Goal: Task Accomplishment & Management: Complete application form

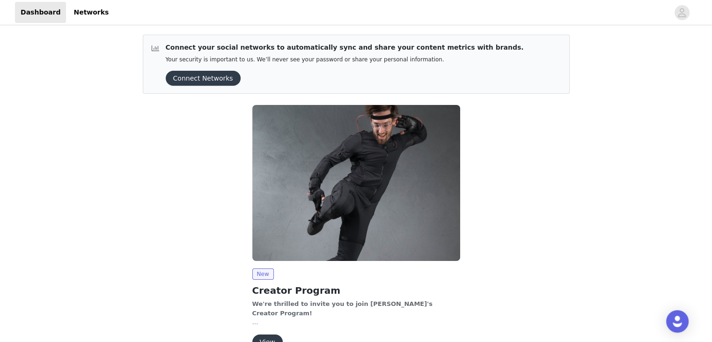
scroll to position [54, 0]
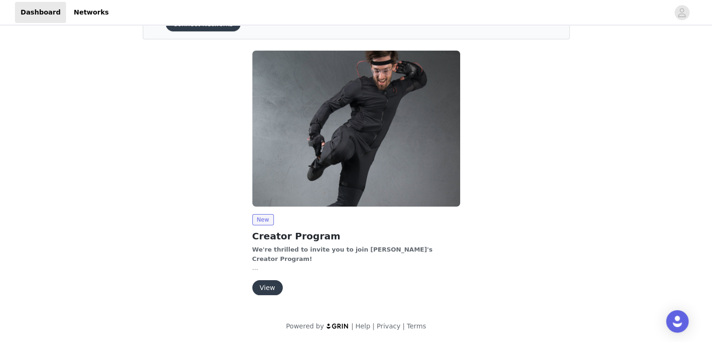
click at [265, 285] on button "View" at bounding box center [267, 287] width 30 height 15
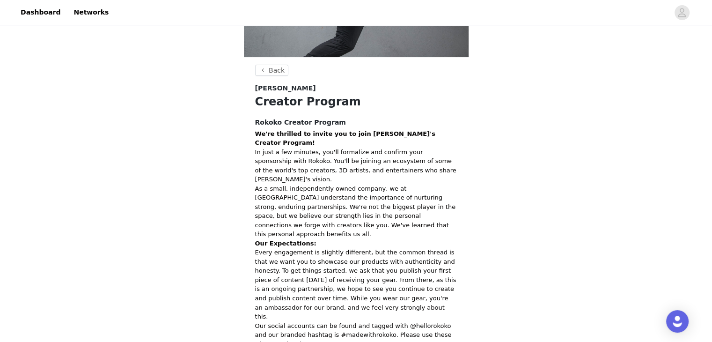
scroll to position [260, 0]
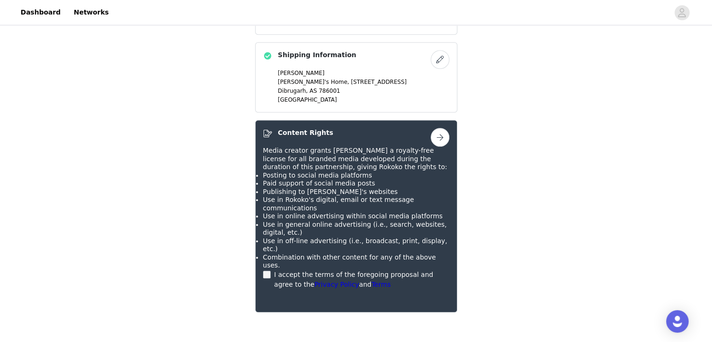
scroll to position [571, 0]
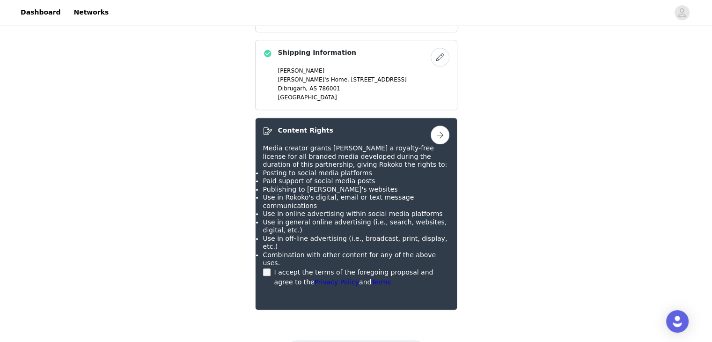
click at [444, 132] on button "button" at bounding box center [440, 134] width 19 height 19
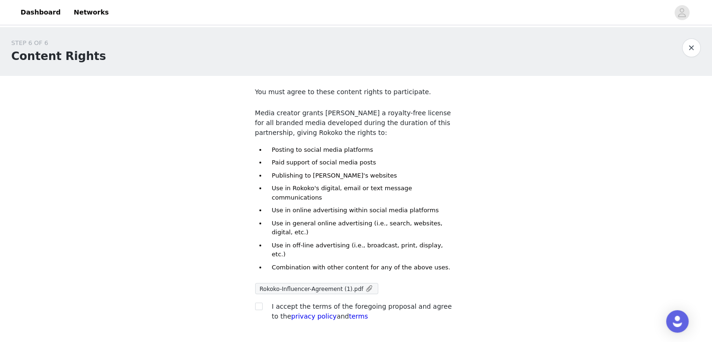
scroll to position [45, 0]
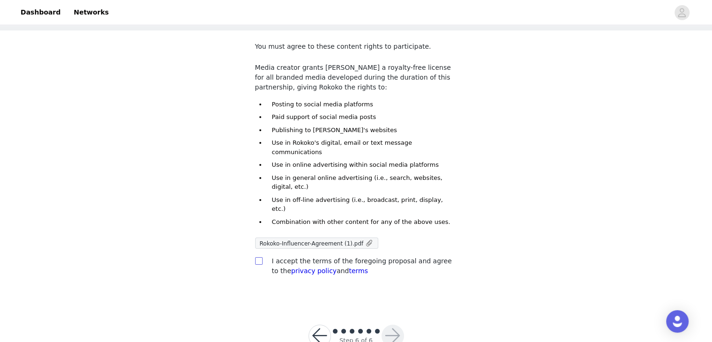
click at [255, 257] on input "checkbox" at bounding box center [258, 260] width 7 height 7
checkbox input "true"
click at [394, 324] on button "button" at bounding box center [392, 335] width 22 height 22
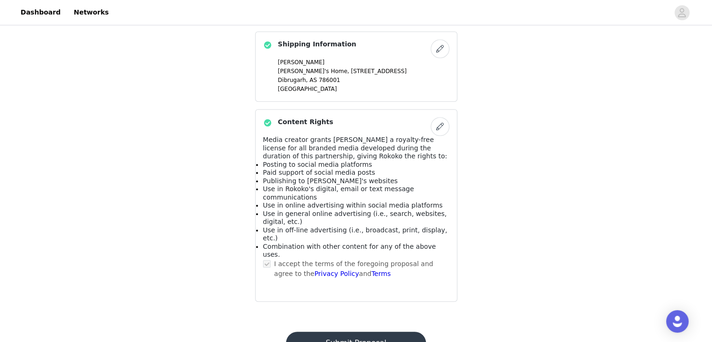
scroll to position [593, 0]
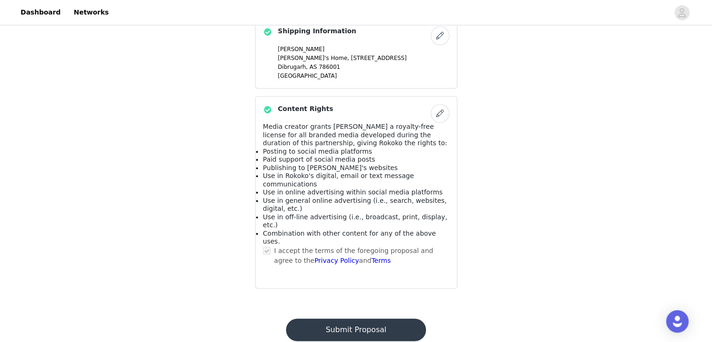
click at [353, 318] on button "Submit Proposal" at bounding box center [356, 329] width 140 height 22
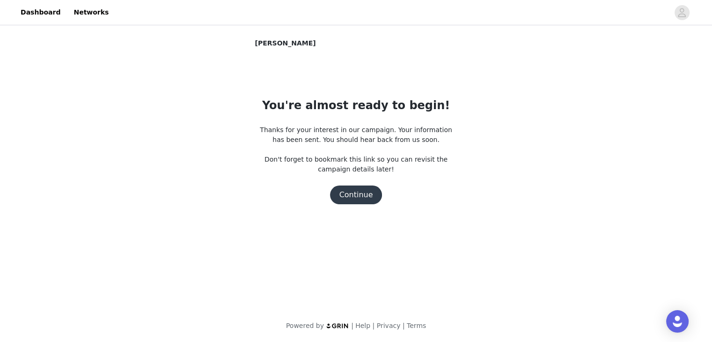
scroll to position [0, 0]
click at [363, 201] on button "Continue" at bounding box center [359, 194] width 52 height 19
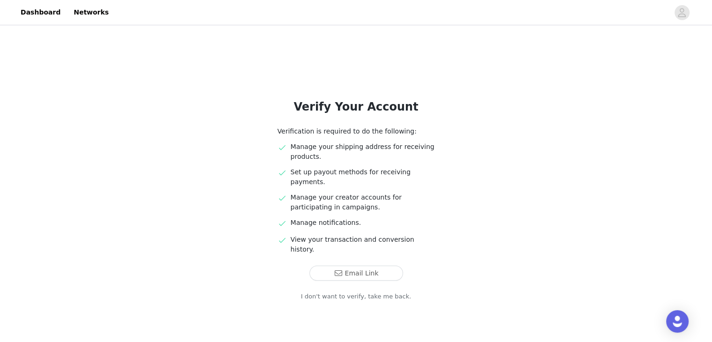
scroll to position [4, 0]
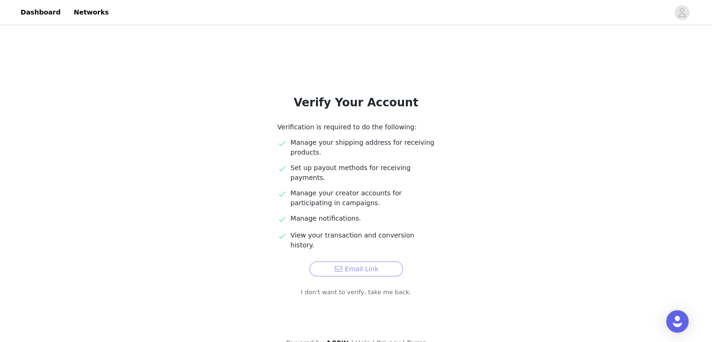
click at [363, 261] on button "Email Link" at bounding box center [356, 268] width 94 height 15
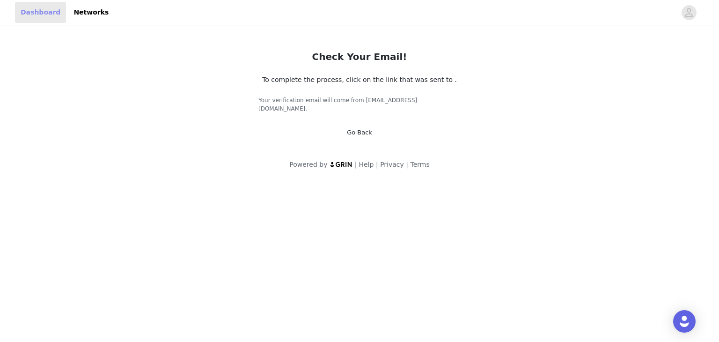
click at [45, 15] on link "Dashboard" at bounding box center [40, 12] width 51 height 21
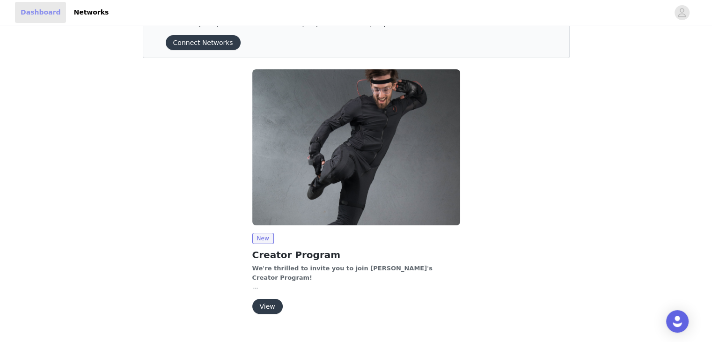
scroll to position [54, 0]
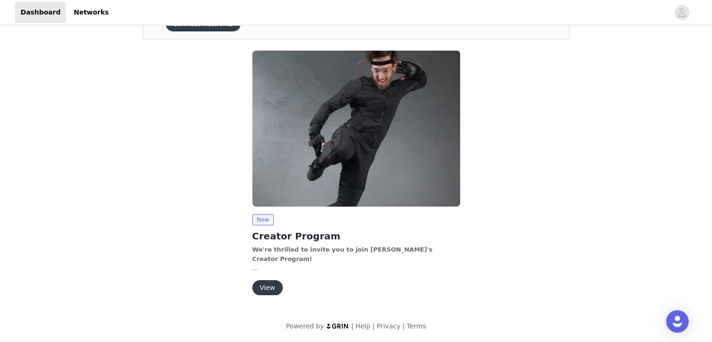
click at [258, 285] on button "View" at bounding box center [267, 287] width 30 height 15
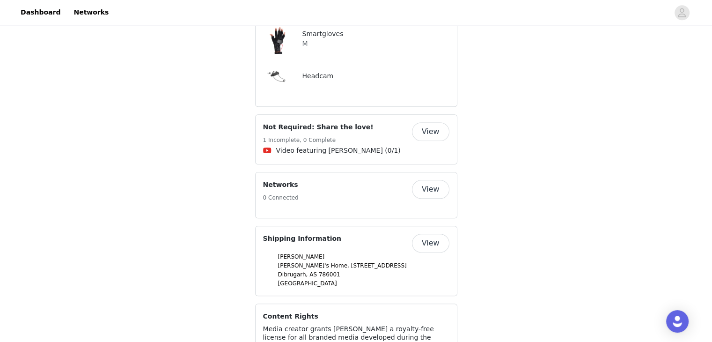
scroll to position [771, 0]
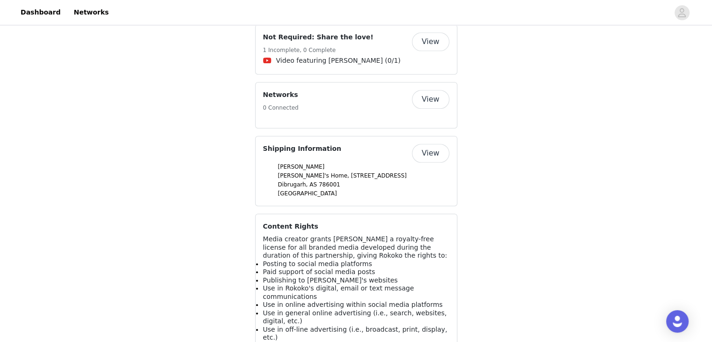
click at [429, 144] on button "View" at bounding box center [430, 153] width 37 height 19
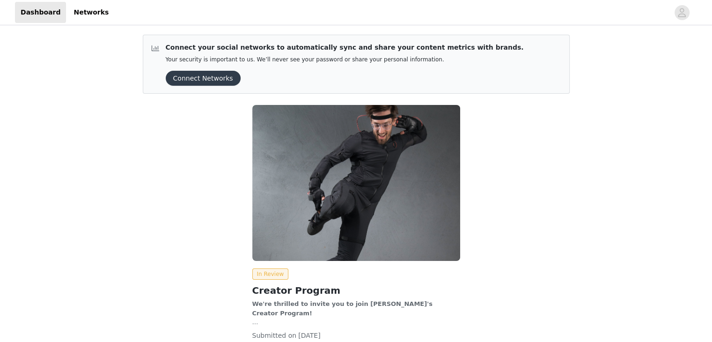
scroll to position [68, 0]
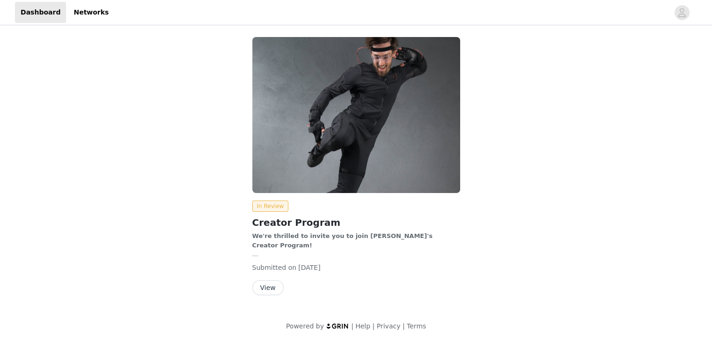
click at [268, 289] on button "View" at bounding box center [267, 287] width 31 height 15
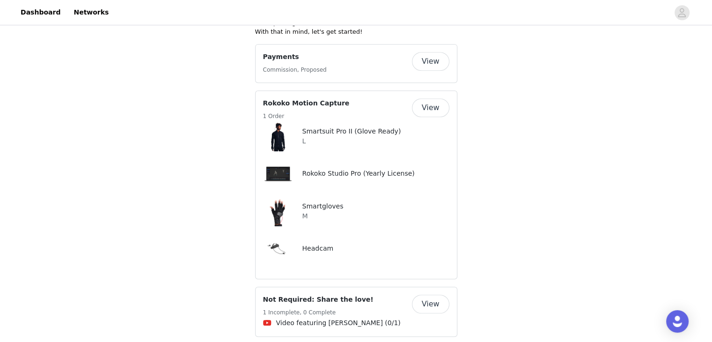
scroll to position [512, 0]
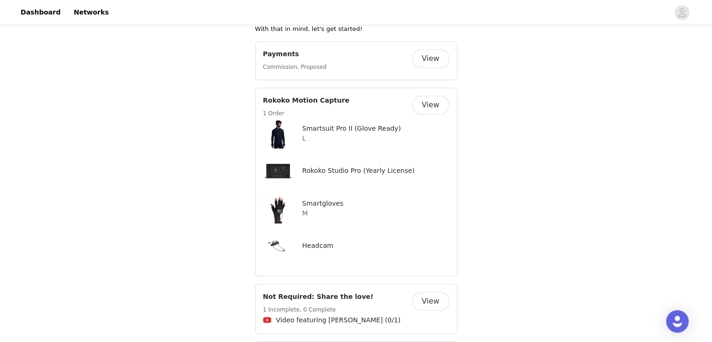
click at [444, 95] on button "View" at bounding box center [430, 104] width 37 height 19
